Goal: Transaction & Acquisition: Register for event/course

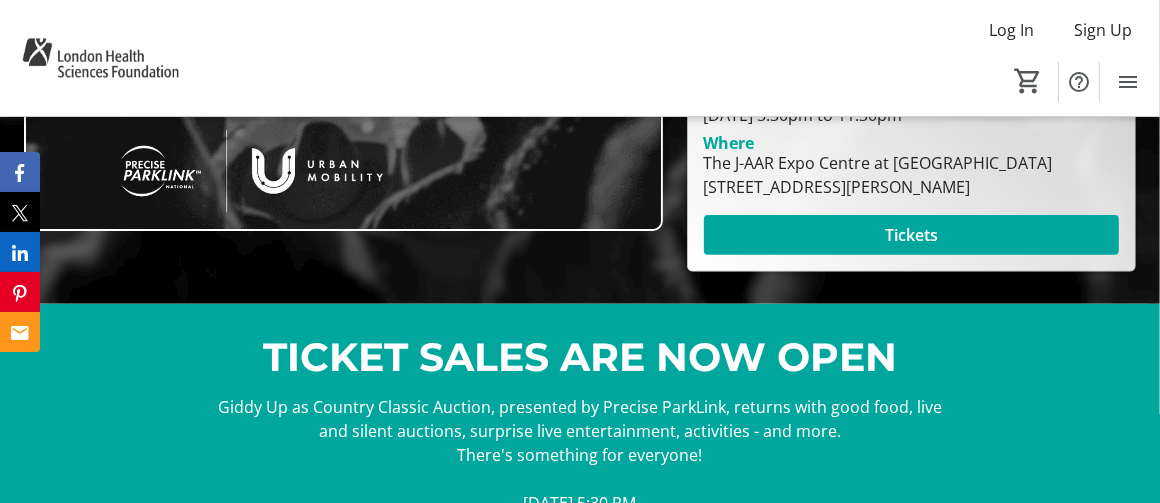
scroll to position [349, 0]
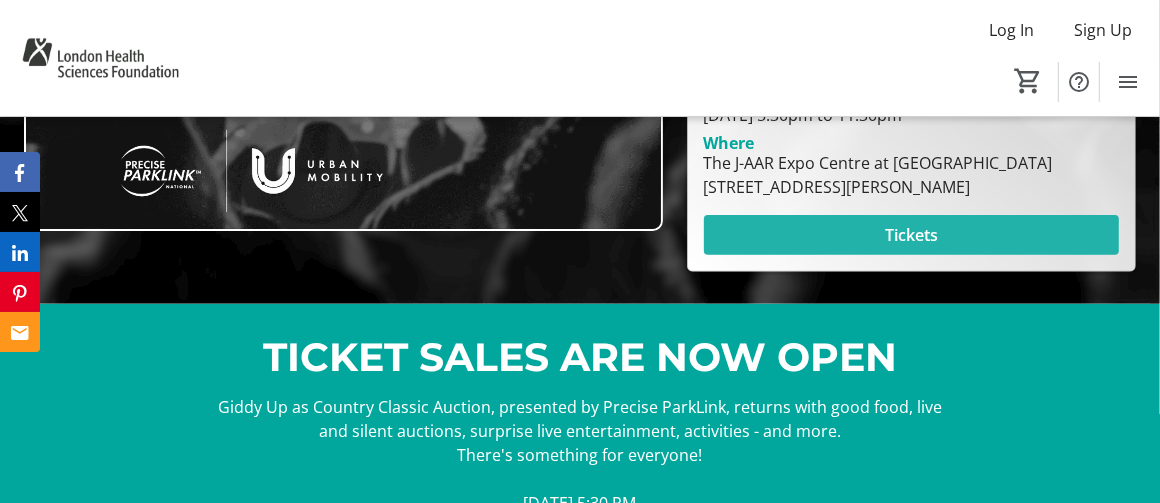
click at [842, 239] on span at bounding box center [911, 235] width 415 height 48
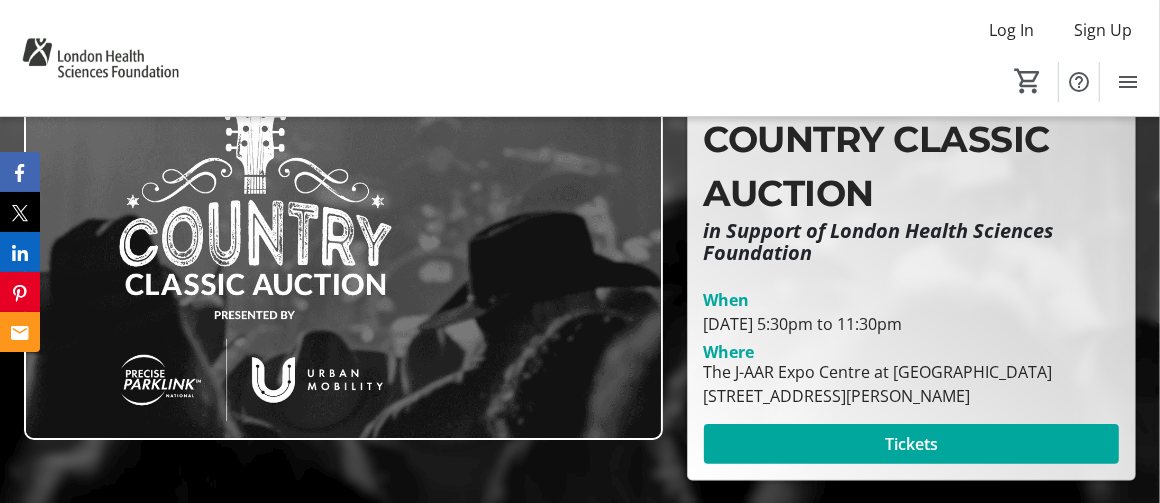
scroll to position [159, 0]
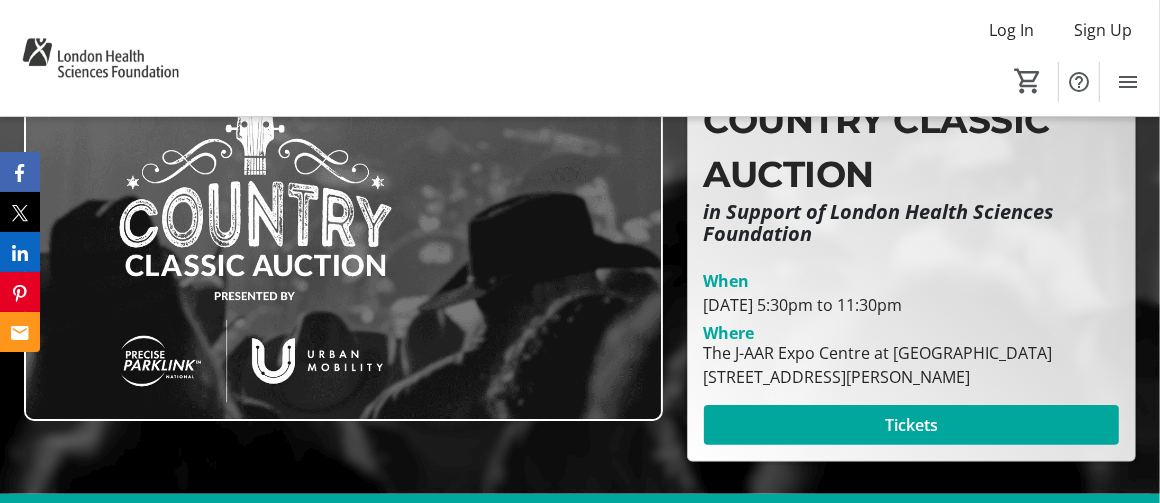
click at [290, 415] on img at bounding box center [343, 241] width 639 height 359
click at [294, 332] on img at bounding box center [343, 241] width 639 height 359
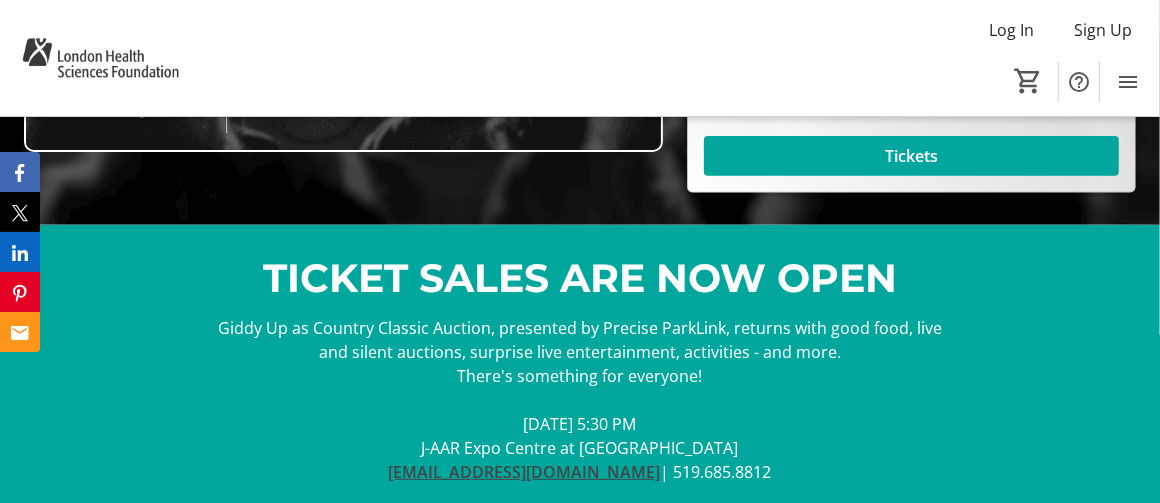
scroll to position [426, 0]
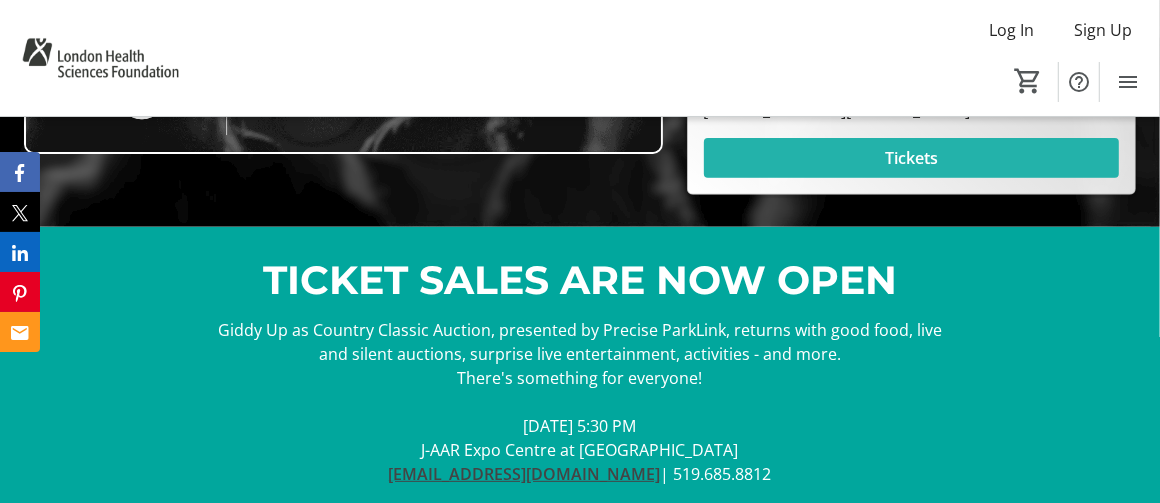
click at [880, 141] on span at bounding box center [911, 158] width 415 height 48
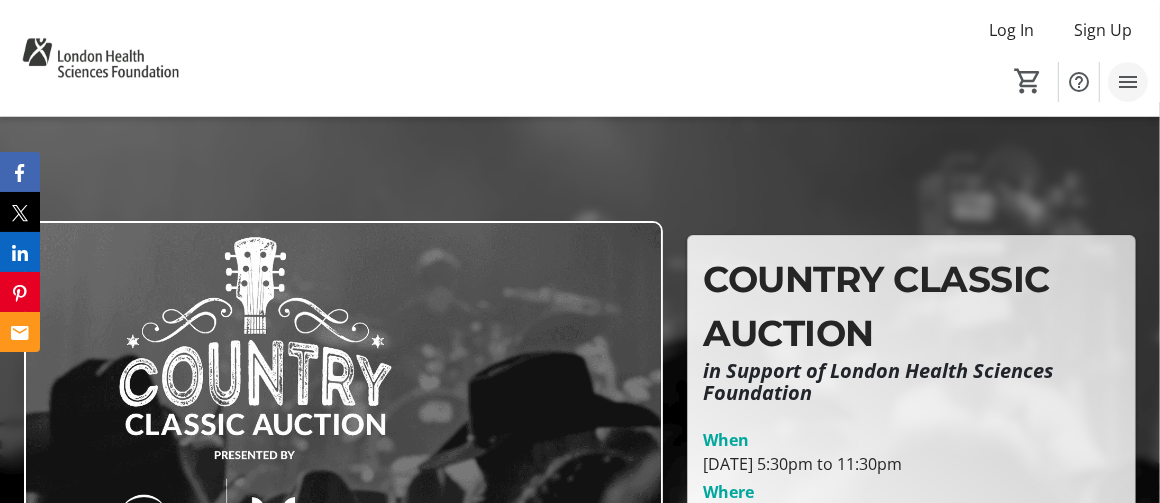
click at [1124, 83] on mat-icon "Menu" at bounding box center [1128, 82] width 24 height 24
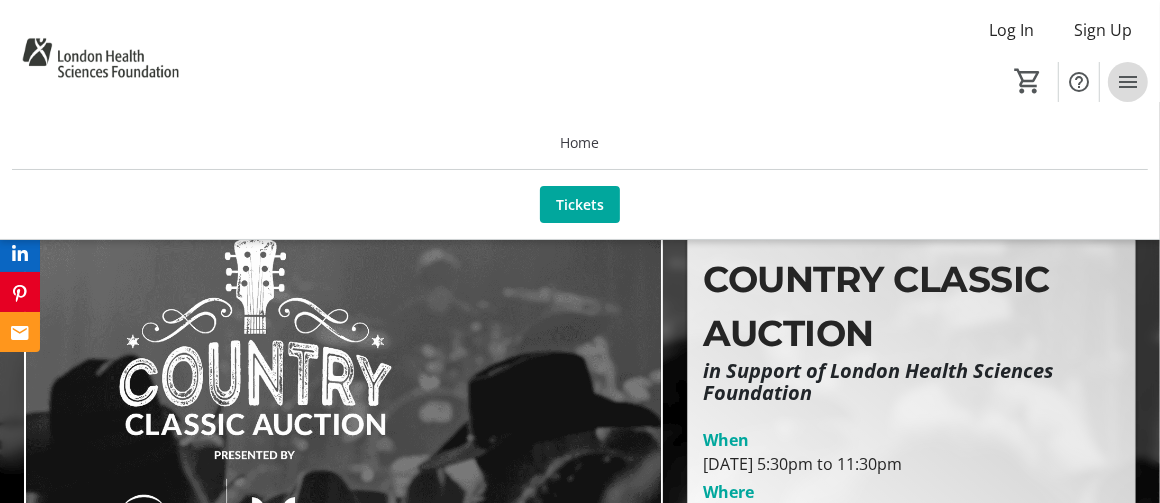
click at [1124, 83] on mat-icon "Menu" at bounding box center [1128, 82] width 24 height 24
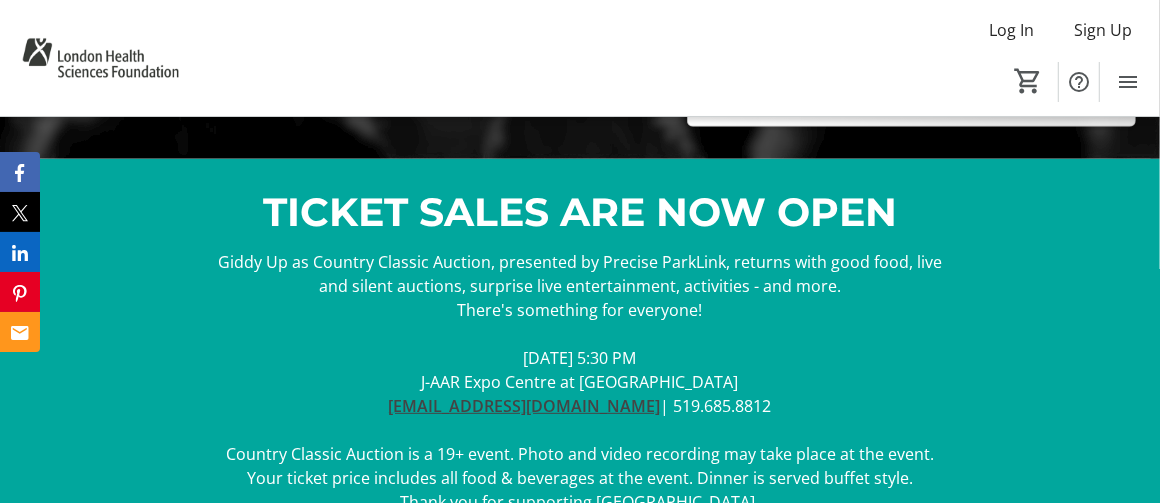
scroll to position [511, 0]
